Goal: Task Accomplishment & Management: Manage account settings

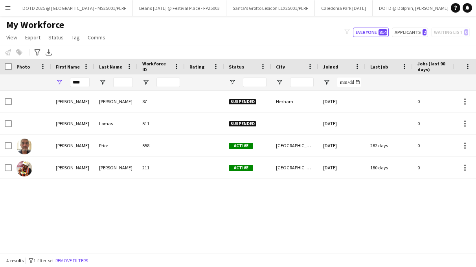
click at [8, 7] on app-icon "Menu" at bounding box center [8, 8] width 6 height 6
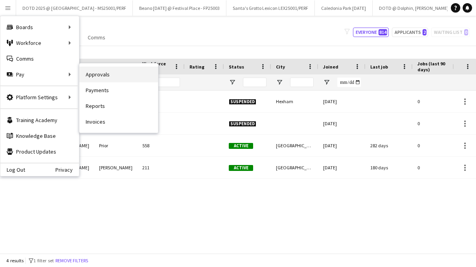
click at [98, 78] on link "Approvals" at bounding box center [118, 74] width 79 height 16
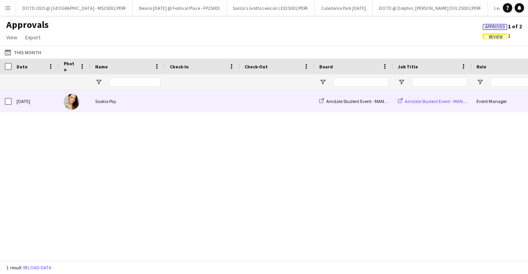
click at [437, 100] on span "Arndale Student Event - MAN25007/PERF" at bounding box center [445, 101] width 81 height 6
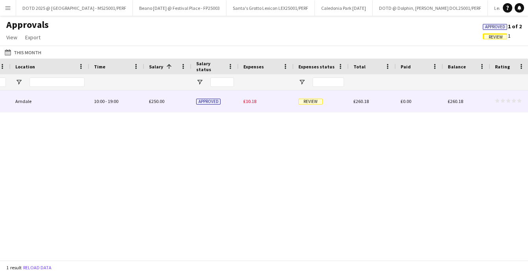
click at [315, 103] on span "Review" at bounding box center [310, 102] width 24 height 6
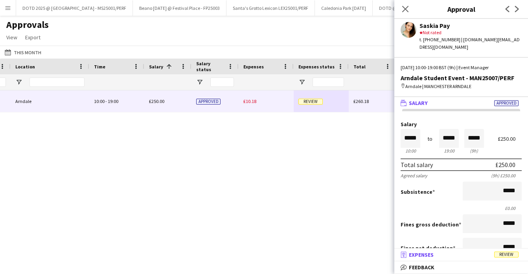
click at [466, 255] on mat-panel-title "receipt Expenses Review" at bounding box center [459, 254] width 131 height 7
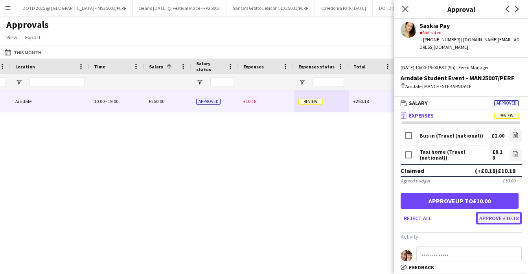
click at [476, 212] on button "Approve £10.18" at bounding box center [499, 218] width 46 height 13
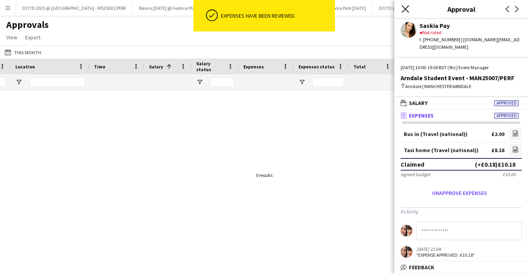
click at [405, 6] on icon "Close pop-in" at bounding box center [404, 8] width 7 height 7
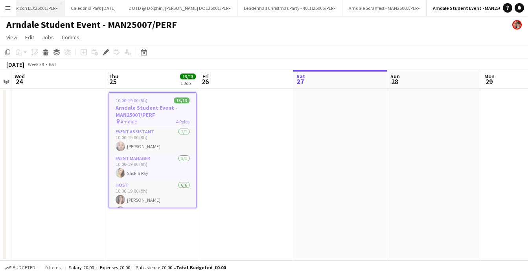
scroll to position [0, 251]
